Goal: Information Seeking & Learning: Learn about a topic

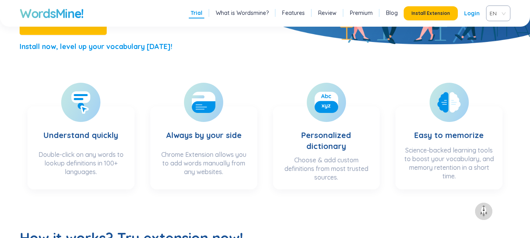
scroll to position [418, 0]
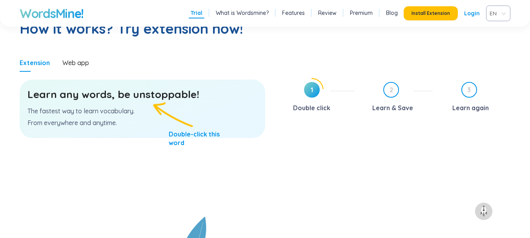
click at [145, 118] on p "From everywhere and anytime." at bounding box center [142, 122] width 230 height 9
click at [192, 111] on p "The fastest way to learn vocabulary." at bounding box center [142, 111] width 230 height 9
click at [127, 113] on p "The fastest way to learn vocabulary." at bounding box center [142, 111] width 230 height 9
click at [145, 113] on p "The fastest way to learn vocabulary." at bounding box center [142, 111] width 230 height 9
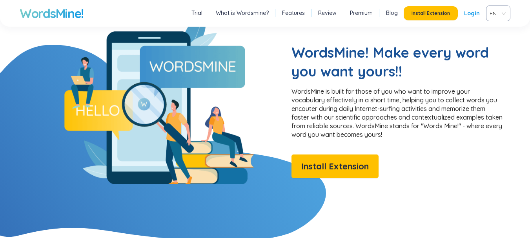
scroll to position [0, 0]
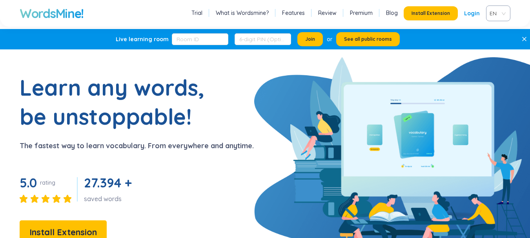
click at [475, 14] on link "Login" at bounding box center [472, 13] width 16 height 14
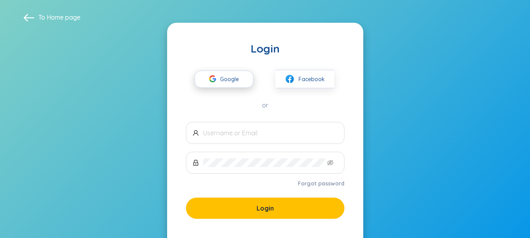
click at [242, 86] on span "Google" at bounding box center [231, 79] width 23 height 16
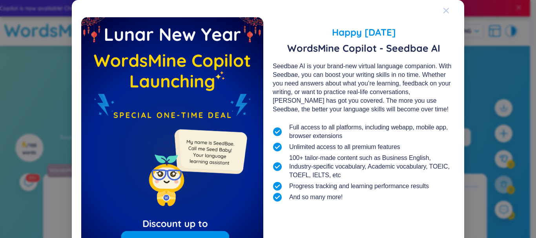
click at [444, 14] on div "Close" at bounding box center [446, 10] width 6 height 21
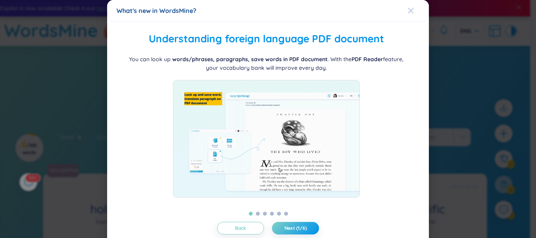
click at [407, 11] on icon "Close" at bounding box center [410, 10] width 6 height 6
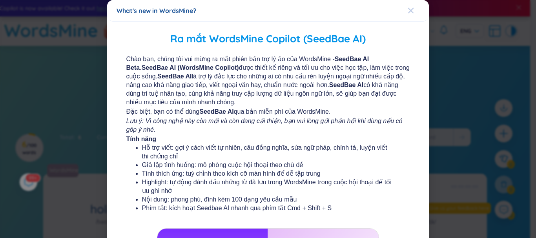
click at [414, 9] on span "Close" at bounding box center [417, 10] width 21 height 21
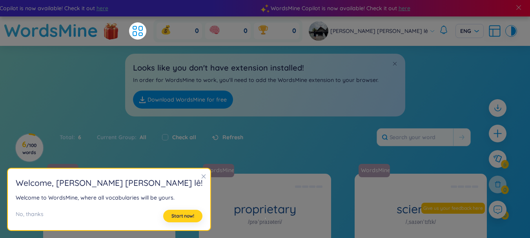
click at [164, 213] on button "Start now!" at bounding box center [182, 216] width 39 height 13
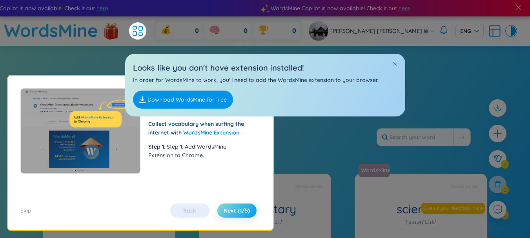
click at [229, 207] on span "Next (1/5)" at bounding box center [237, 211] width 26 height 8
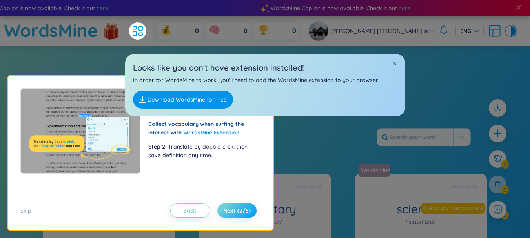
click at [229, 207] on span "Next (2/5)" at bounding box center [236, 211] width 27 height 8
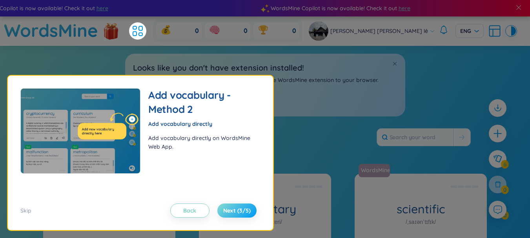
click at [229, 207] on span "Next (3/5)" at bounding box center [236, 211] width 27 height 8
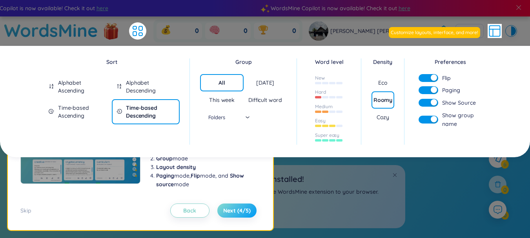
click at [229, 206] on button "Next (4/5)" at bounding box center [236, 211] width 39 height 14
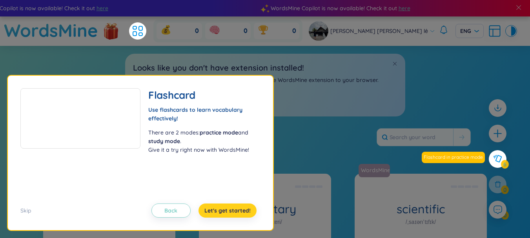
click at [227, 209] on span "Let's get started!" at bounding box center [227, 211] width 46 height 8
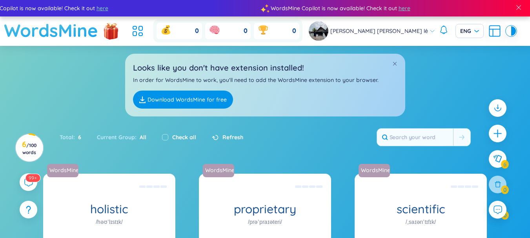
click at [96, 33] on h1 "WordsMine" at bounding box center [51, 30] width 94 height 28
click at [69, 36] on h1 "WordsMine" at bounding box center [51, 30] width 94 height 28
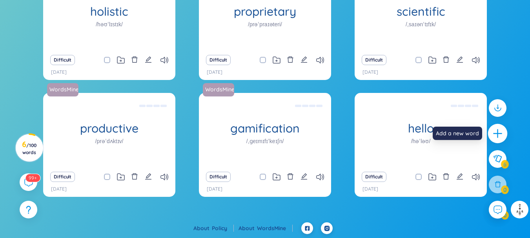
click at [496, 133] on icon "plus" at bounding box center [497, 133] width 11 height 11
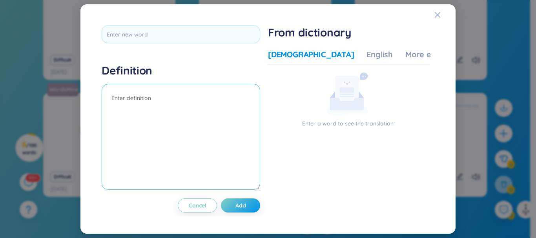
click at [184, 94] on textarea at bounding box center [181, 137] width 158 height 106
click at [433, 12] on div "Definition Cancel Add From dictionary Vietnamese English More examples Enter a …" at bounding box center [267, 118] width 375 height 229
click at [438, 18] on icon "Close" at bounding box center [437, 15] width 6 height 6
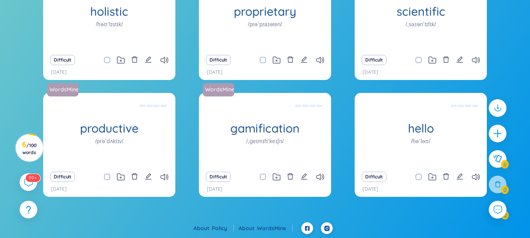
scroll to position [0, 0]
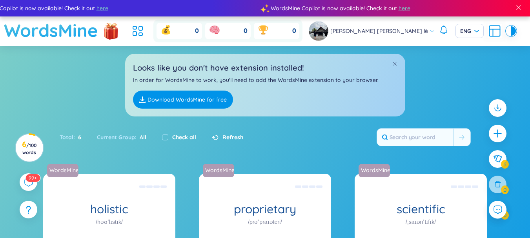
click at [92, 37] on h1 "WordsMine" at bounding box center [51, 30] width 94 height 28
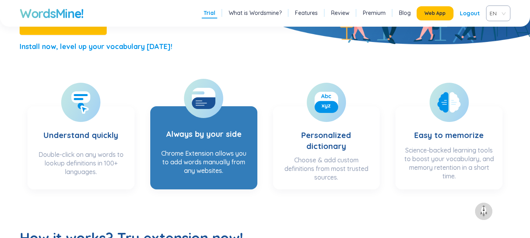
scroll to position [209, 0]
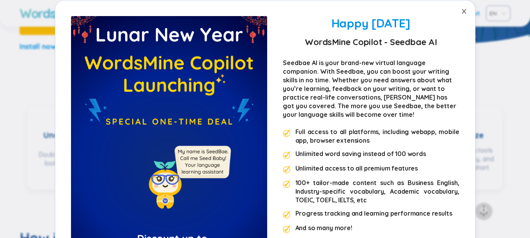
click at [464, 11] on span "Close" at bounding box center [464, 11] width 22 height 22
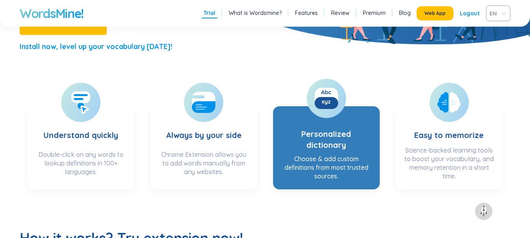
click at [315, 113] on h3 "Personalized dictionary" at bounding box center [326, 132] width 91 height 38
click at [306, 128] on h3 "Personalized dictionary" at bounding box center [326, 132] width 91 height 38
click at [327, 100] on rect at bounding box center [326, 103] width 24 height 12
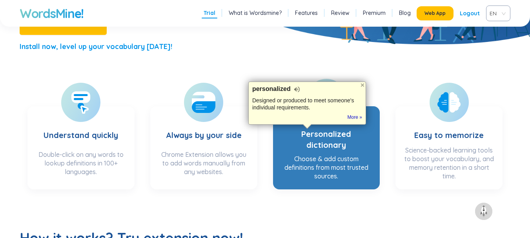
click at [329, 165] on div "Choose & add custom definitions from most trusted sources." at bounding box center [326, 167] width 91 height 26
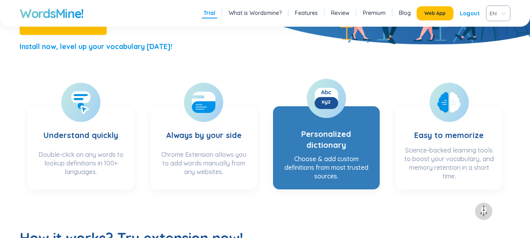
click at [317, 143] on h3 "Personalized dictionary" at bounding box center [326, 132] width 91 height 38
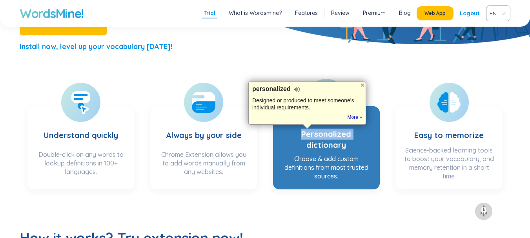
click at [317, 143] on h3 "Personalized dictionary" at bounding box center [326, 132] width 91 height 38
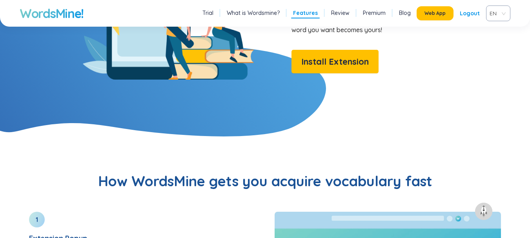
scroll to position [836, 0]
